Goal: Transaction & Acquisition: Purchase product/service

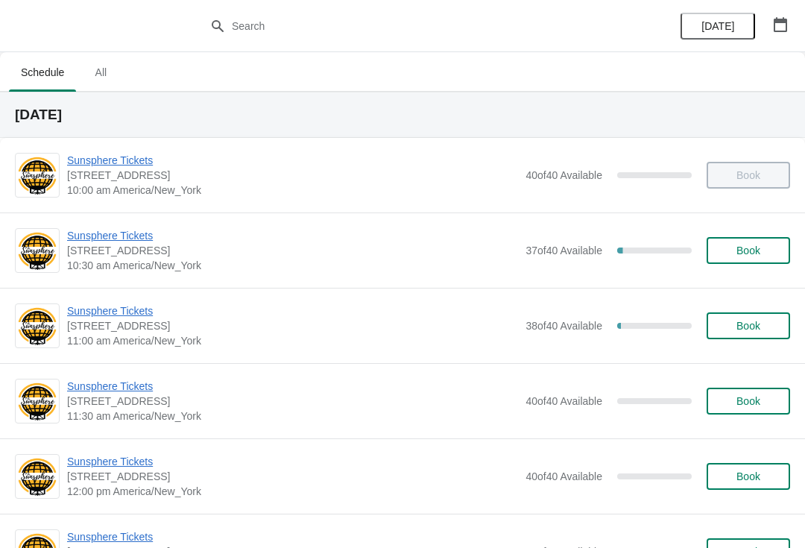
click at [125, 233] on span "Sunsphere Tickets" at bounding box center [292, 235] width 451 height 15
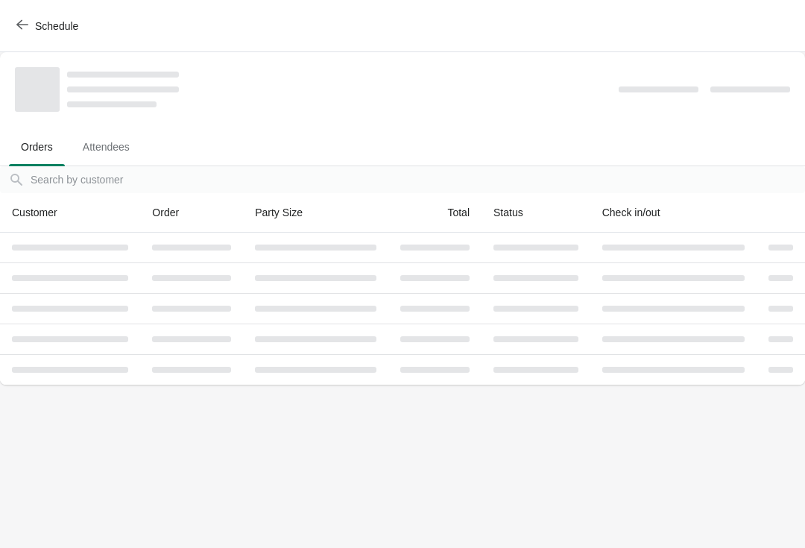
click at [37, 25] on span "Schedule" at bounding box center [56, 26] width 43 height 12
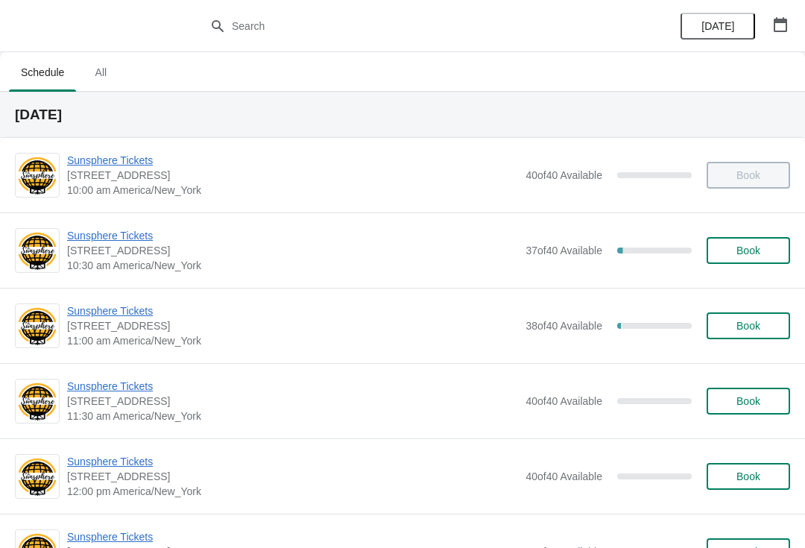
click at [158, 316] on span "Sunsphere Tickets" at bounding box center [292, 310] width 451 height 15
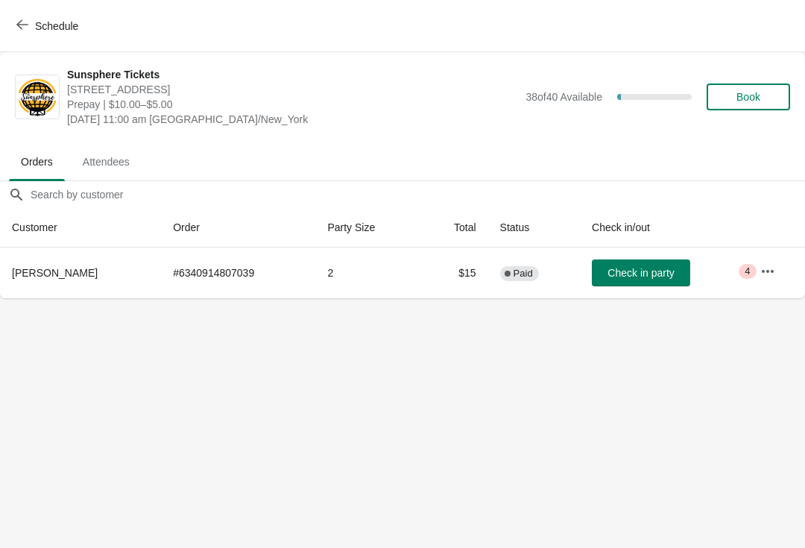
click at [654, 279] on span "Check in party" at bounding box center [641, 273] width 66 height 12
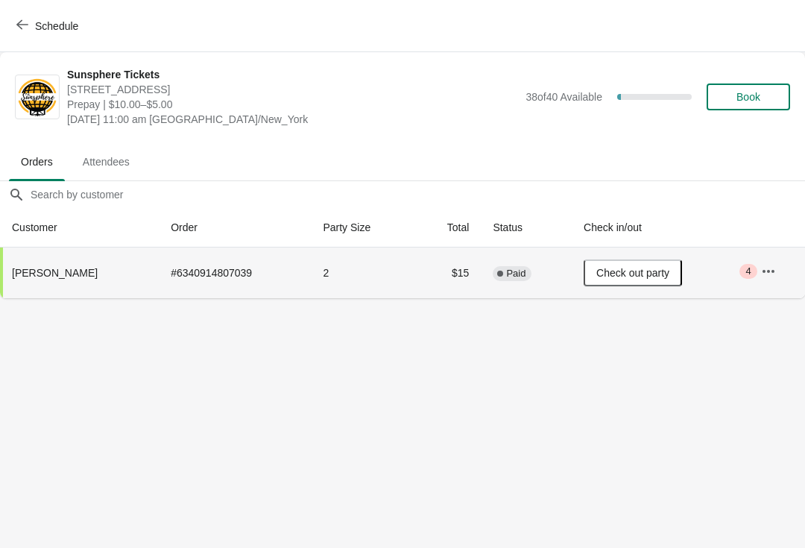
click at [769, 89] on button "Book" at bounding box center [748, 96] width 83 height 27
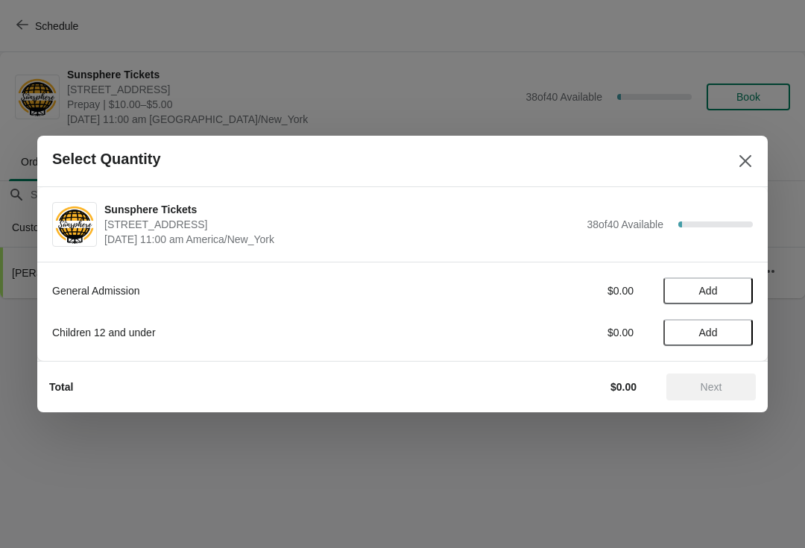
click at [735, 278] on button "Add" at bounding box center [707, 290] width 89 height 27
click at [733, 287] on icon at bounding box center [734, 291] width 16 height 16
click at [722, 392] on span "Next" at bounding box center [712, 387] width 22 height 12
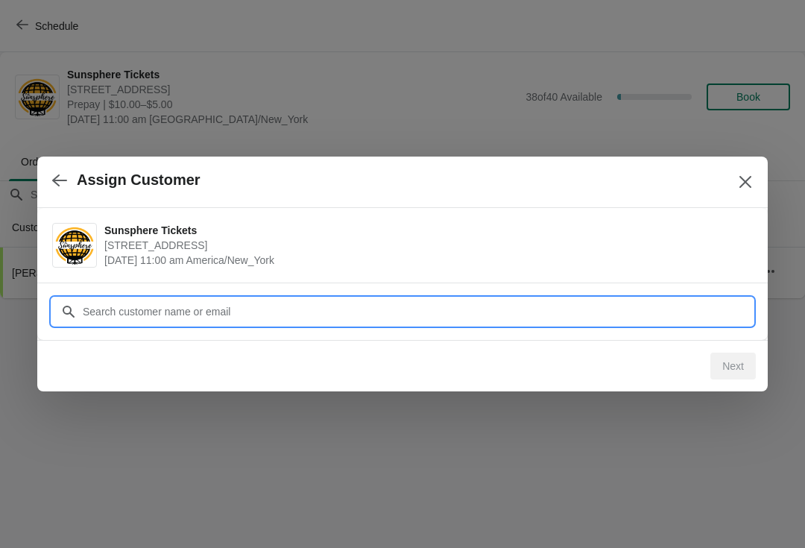
click at [382, 307] on input "Customer" at bounding box center [417, 311] width 671 height 27
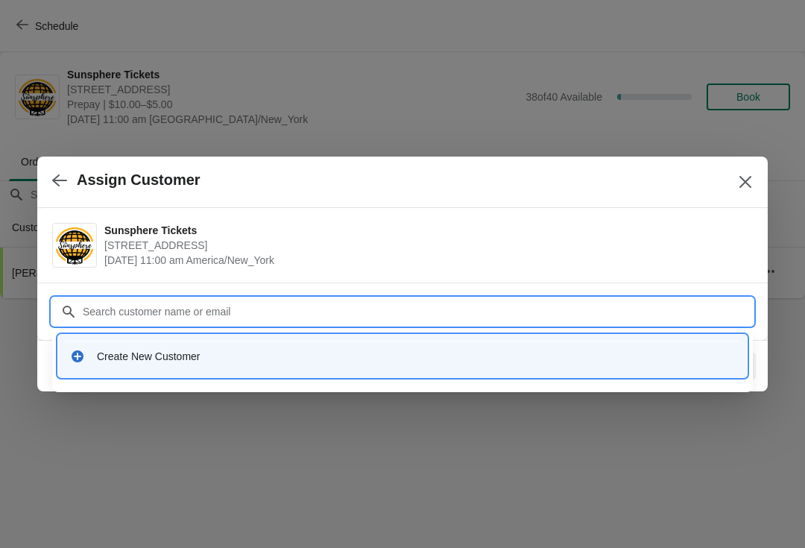
click at [301, 350] on div "Create New Customer" at bounding box center [416, 356] width 638 height 15
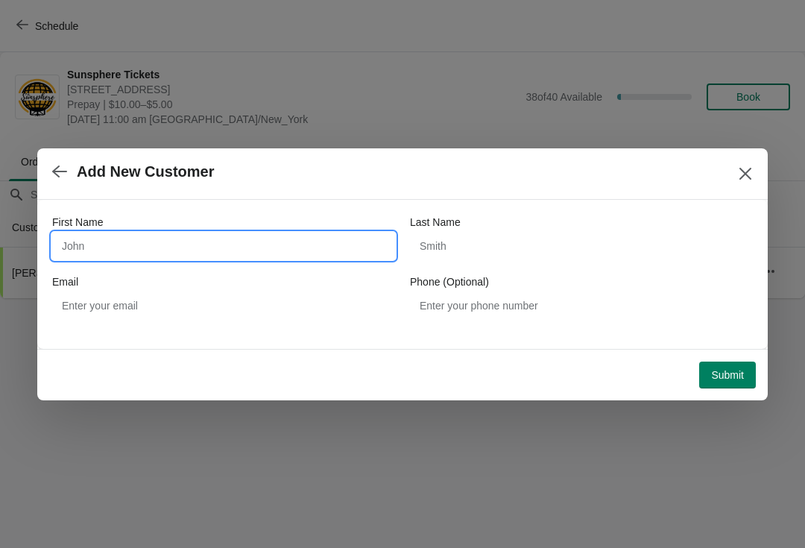
click at [256, 236] on input "First Name" at bounding box center [223, 246] width 343 height 27
type input "Walkin"
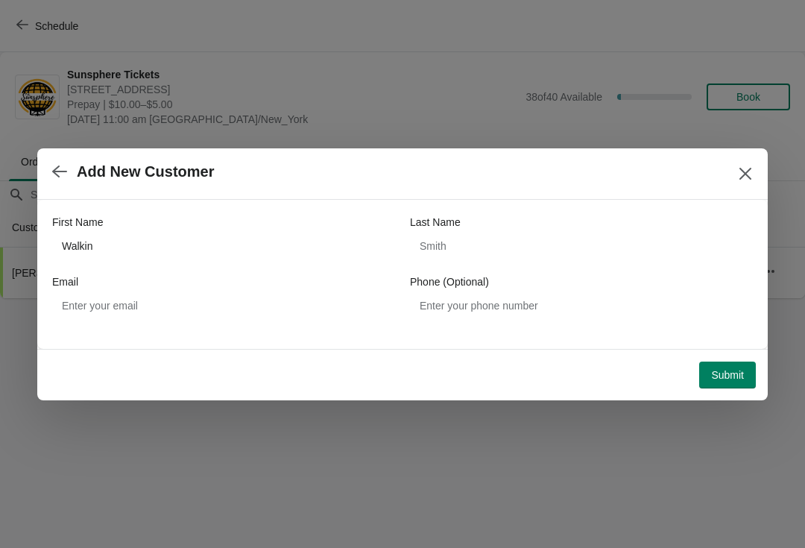
click at [741, 365] on button "Submit" at bounding box center [727, 375] width 57 height 27
